Goal: Entertainment & Leisure: Browse casually

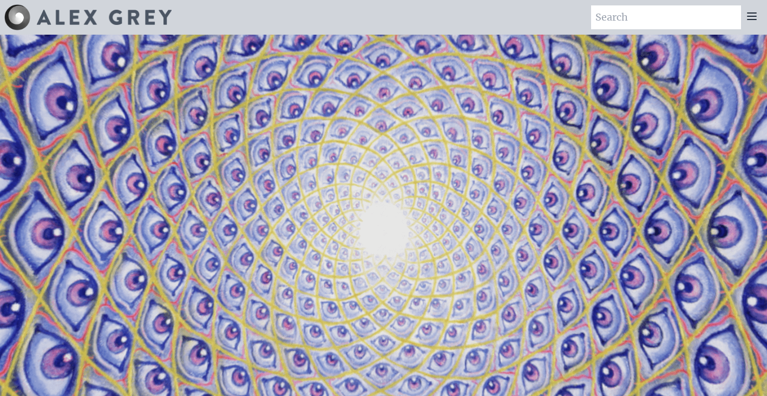
click at [752, 18] on icon at bounding box center [752, 16] width 13 height 13
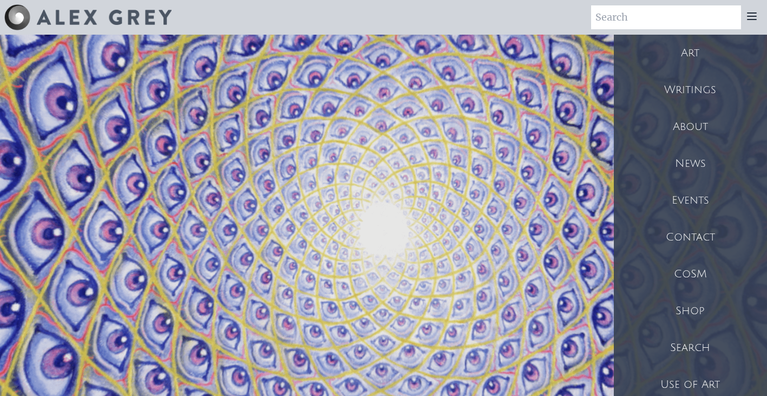
click at [696, 55] on div "Art" at bounding box center [690, 53] width 153 height 37
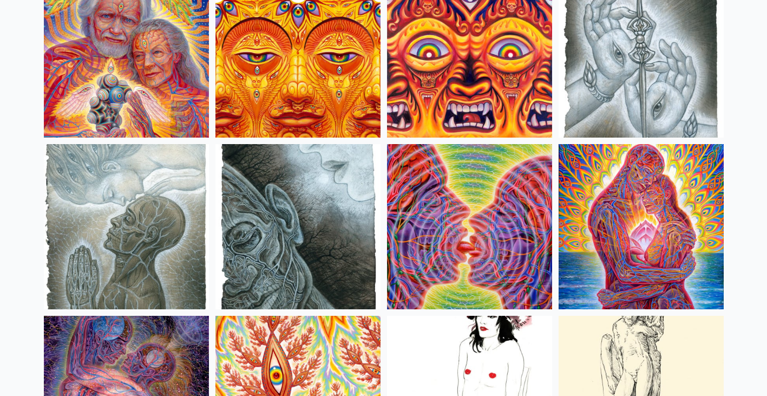
scroll to position [3381, 0]
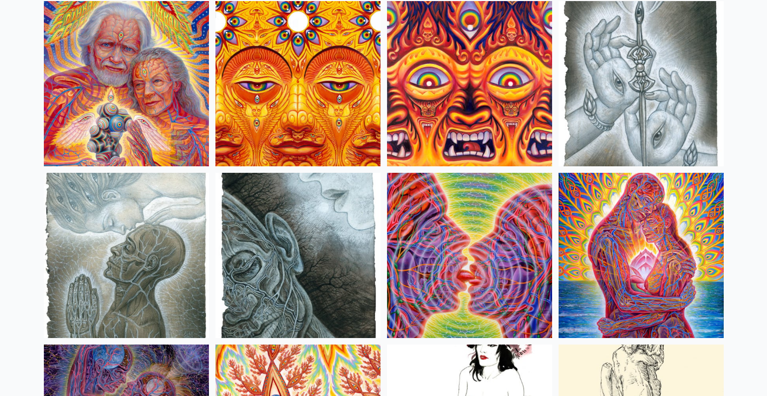
click at [652, 220] on img at bounding box center [641, 255] width 165 height 165
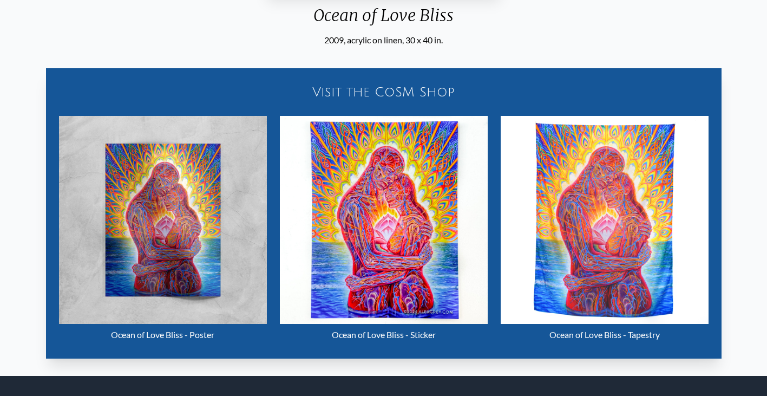
scroll to position [475, 0]
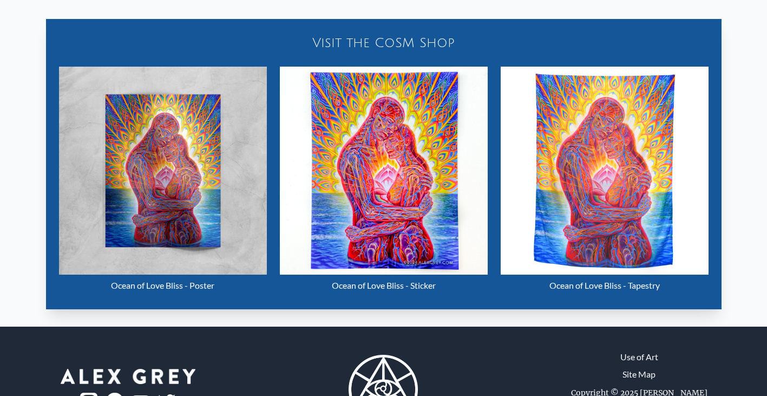
click at [200, 220] on img "9 / 35" at bounding box center [163, 171] width 208 height 208
click at [166, 290] on div "Ocean of Love Bliss - Poster" at bounding box center [163, 285] width 208 height 22
